Goal: Check status: Check status

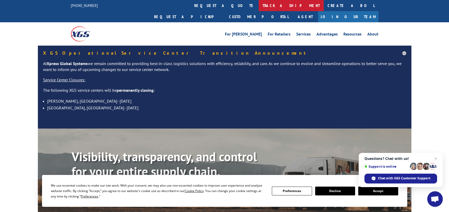
click at [258, 5] on link "track a shipment" at bounding box center [290, 5] width 65 height 11
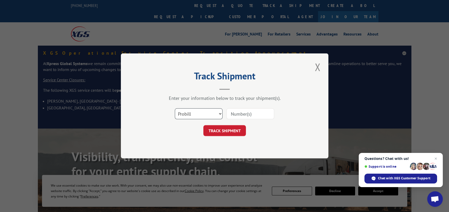
click at [220, 114] on select "Select category... Probill BOL PO" at bounding box center [199, 114] width 48 height 11
select select "bol"
click at [175, 109] on select "Select category... Probill BOL PO" at bounding box center [199, 114] width 48 height 11
click at [256, 114] on input at bounding box center [250, 114] width 48 height 11
paste input "16056576"
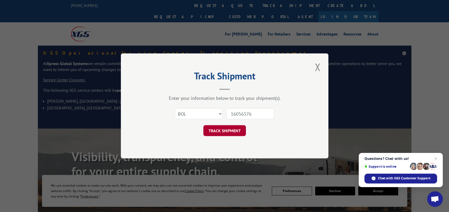
type input "16056576"
click at [225, 131] on button "TRACK SHIPMENT" at bounding box center [224, 130] width 43 height 11
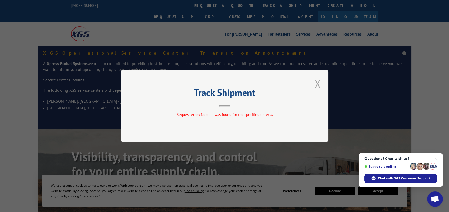
click at [318, 83] on button "Close modal" at bounding box center [317, 83] width 9 height 14
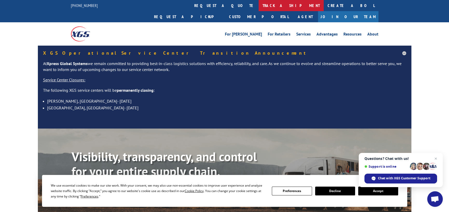
click at [258, 5] on link "track a shipment" at bounding box center [290, 5] width 65 height 11
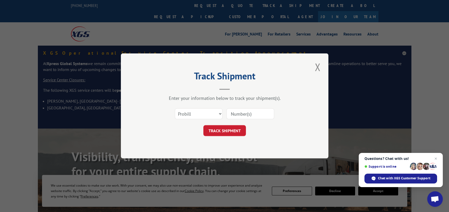
click at [253, 115] on input at bounding box center [250, 114] width 48 height 11
paste input "16056576"
type input "16056576"
click at [218, 130] on button "TRACK SHIPMENT" at bounding box center [224, 130] width 43 height 11
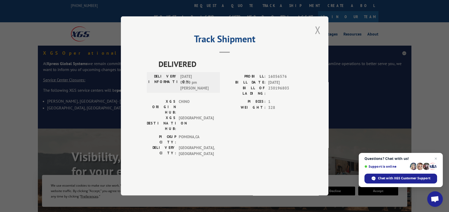
click at [314, 37] on button "Close modal" at bounding box center [317, 30] width 9 height 14
